Goal: Information Seeking & Learning: Learn about a topic

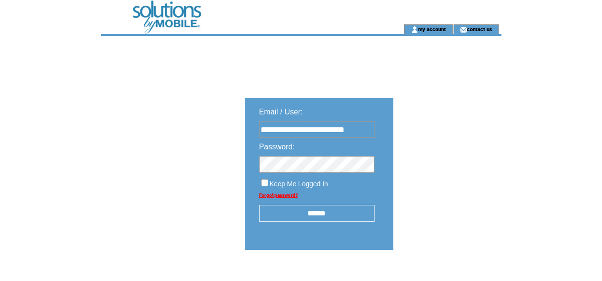
scroll to position [0, 0]
type input "**********"
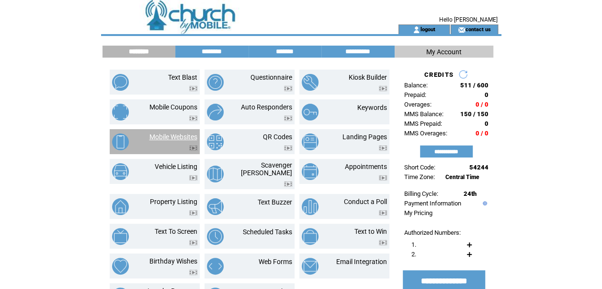
click at [169, 135] on link "Mobile Websites" at bounding box center [174, 137] width 48 height 8
click at [189, 135] on link "Mobile Websites" at bounding box center [174, 137] width 48 height 8
click at [179, 134] on link "Mobile Websites" at bounding box center [174, 137] width 48 height 8
click at [180, 134] on link "Mobile Websites" at bounding box center [174, 137] width 48 height 8
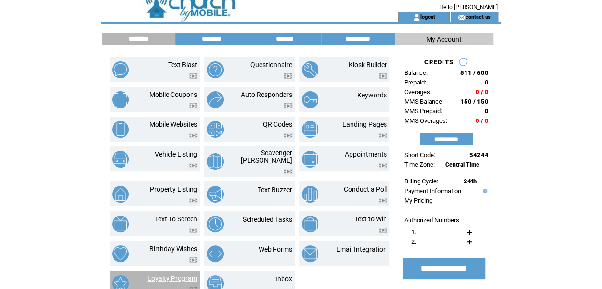
scroll to position [12, 0]
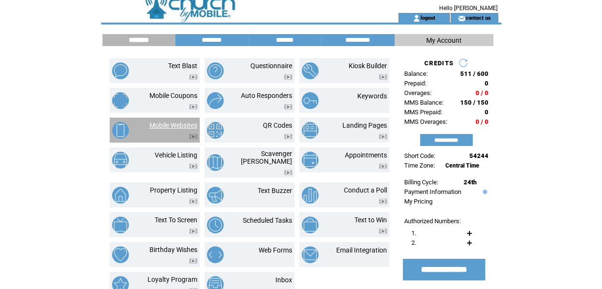
click at [181, 125] on link "Mobile Websites" at bounding box center [174, 125] width 48 height 8
